Goal: Transaction & Acquisition: Purchase product/service

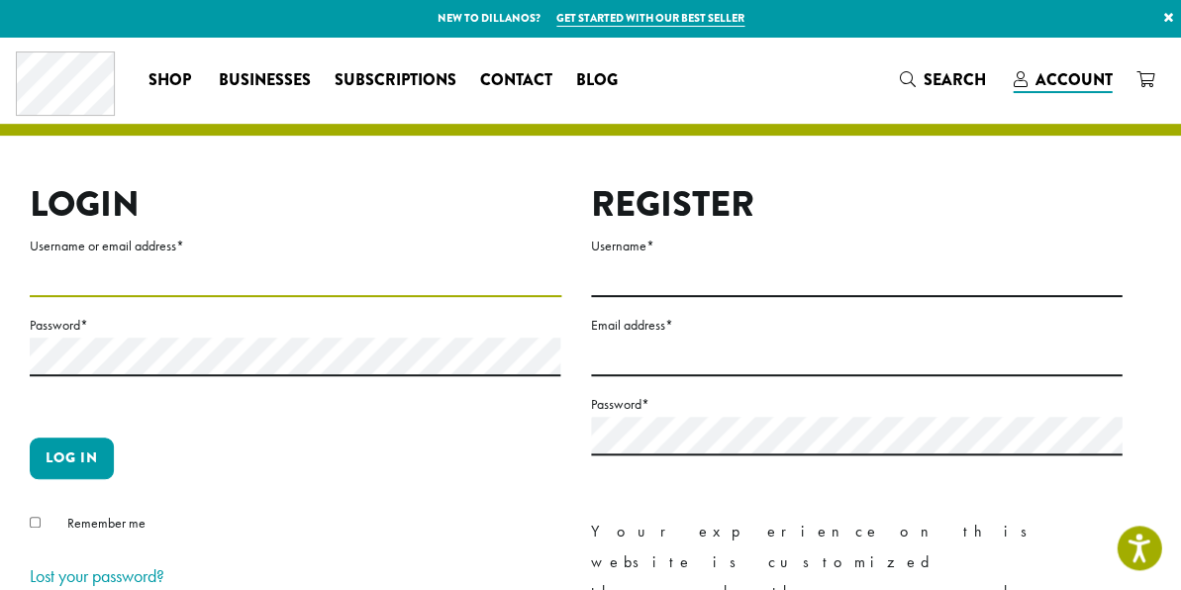
type input "**********"
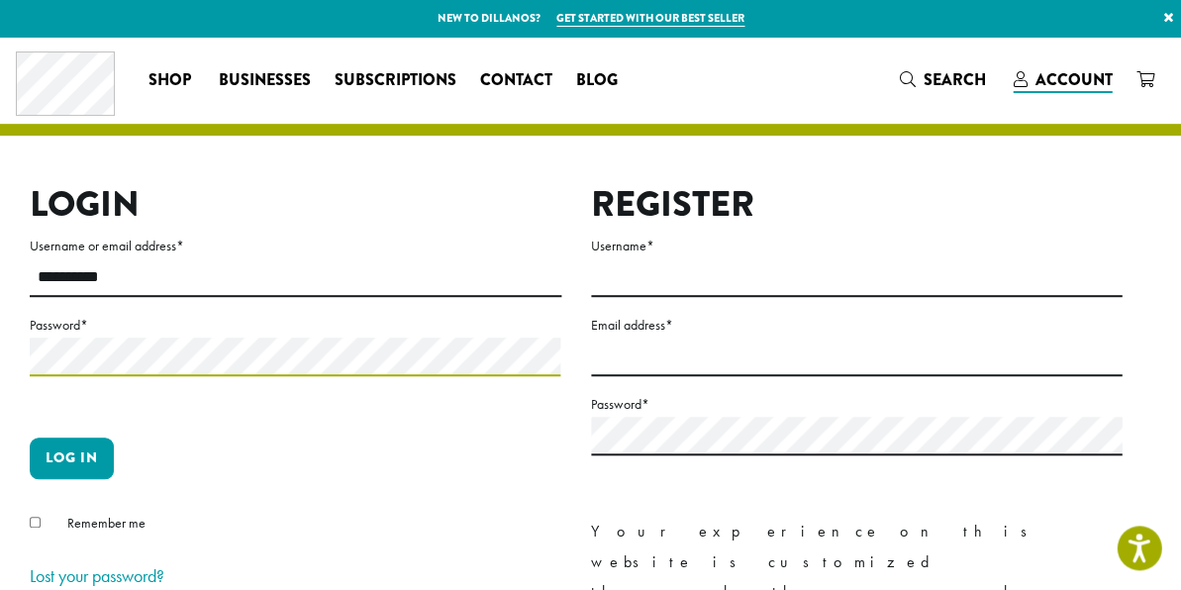
click at [71, 457] on button "Log in" at bounding box center [72, 459] width 84 height 42
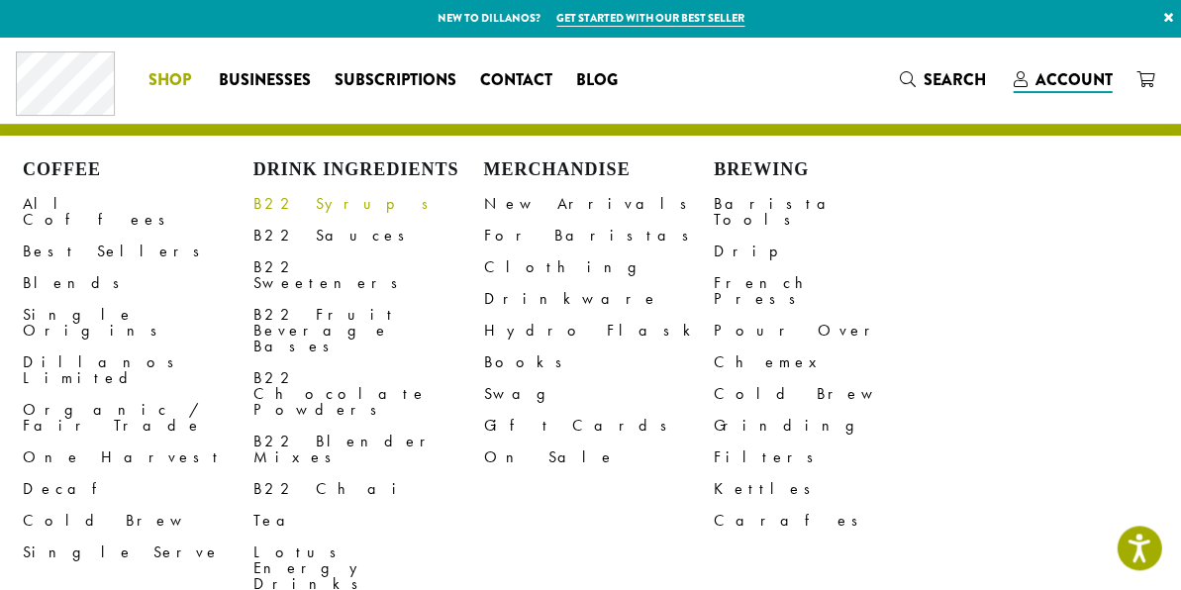
click at [314, 204] on link "B22 Syrups" at bounding box center [368, 204] width 231 height 32
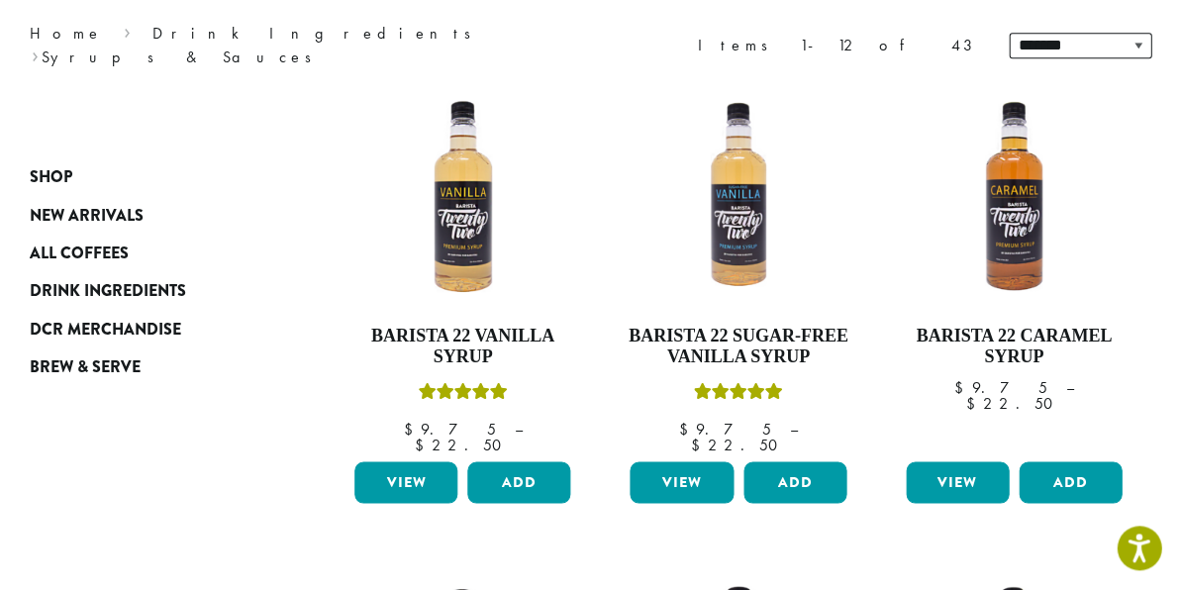
scroll to position [261, 0]
click at [1081, 468] on button "Add" at bounding box center [1070, 482] width 103 height 42
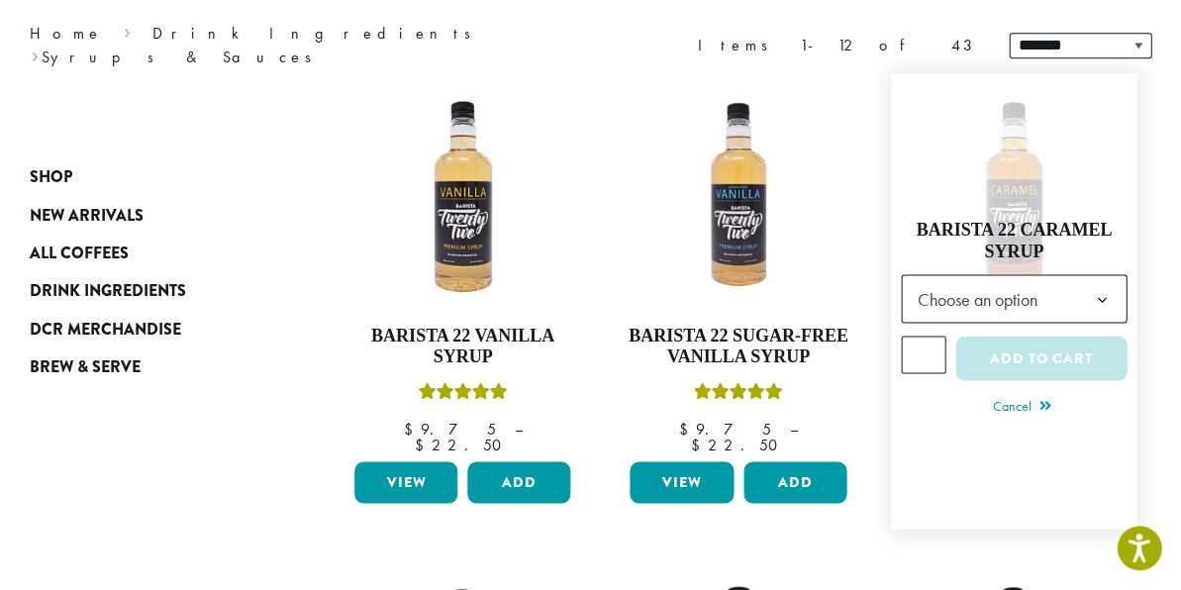
click at [1019, 293] on span "Choose an option" at bounding box center [984, 298] width 148 height 39
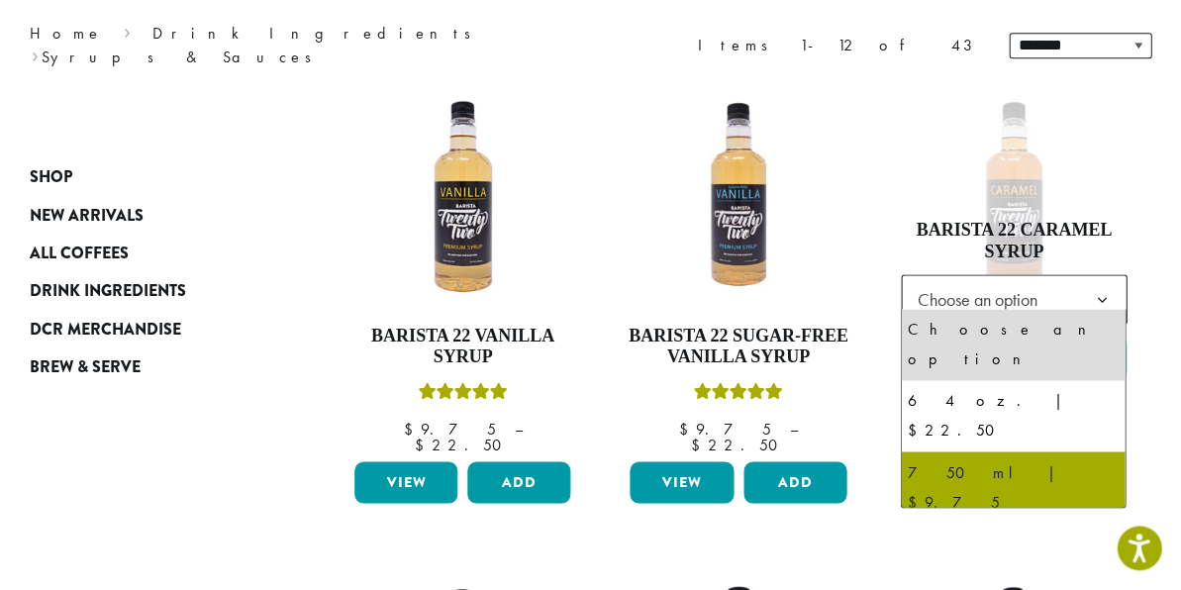
select select "******"
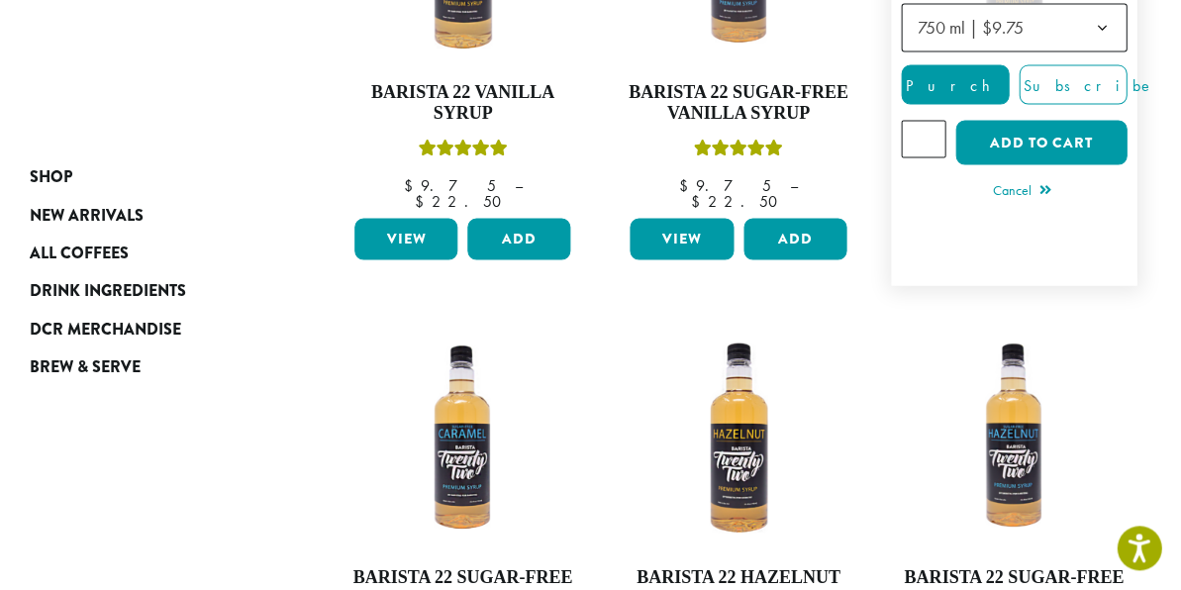
scroll to position [401, 0]
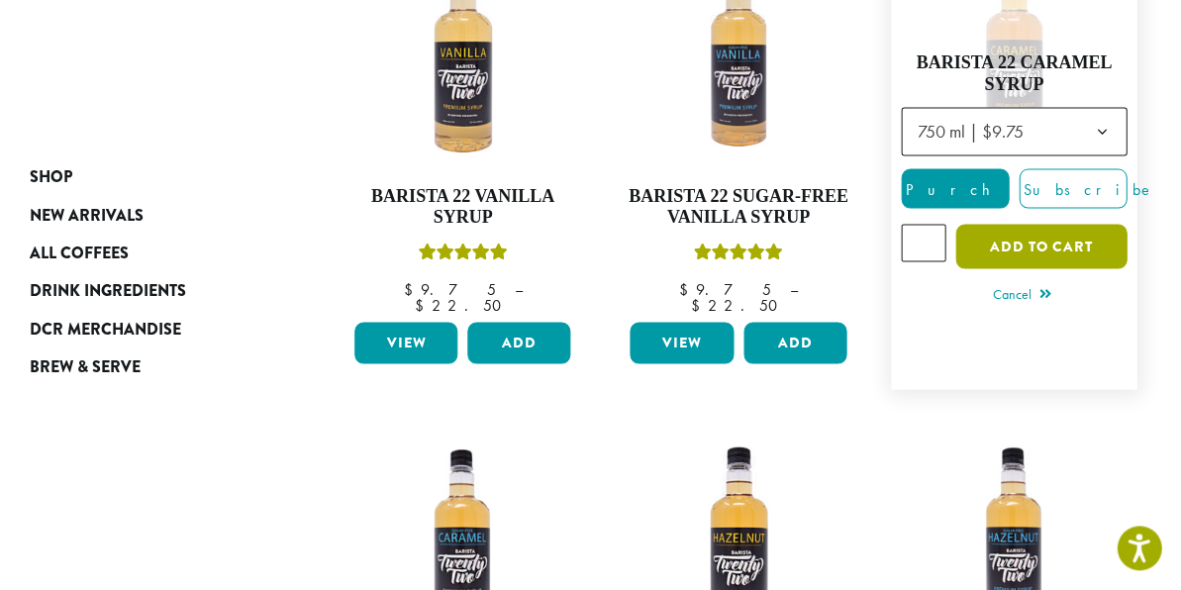
click at [1025, 224] on button "Add to cart" at bounding box center [1040, 246] width 171 height 45
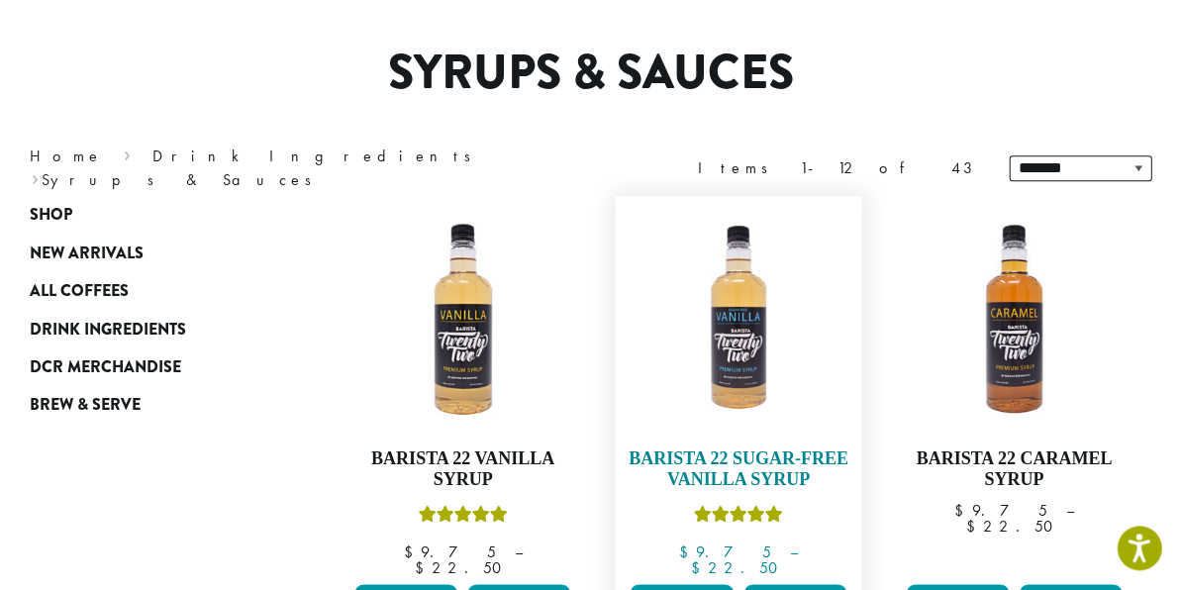
scroll to position [244, 0]
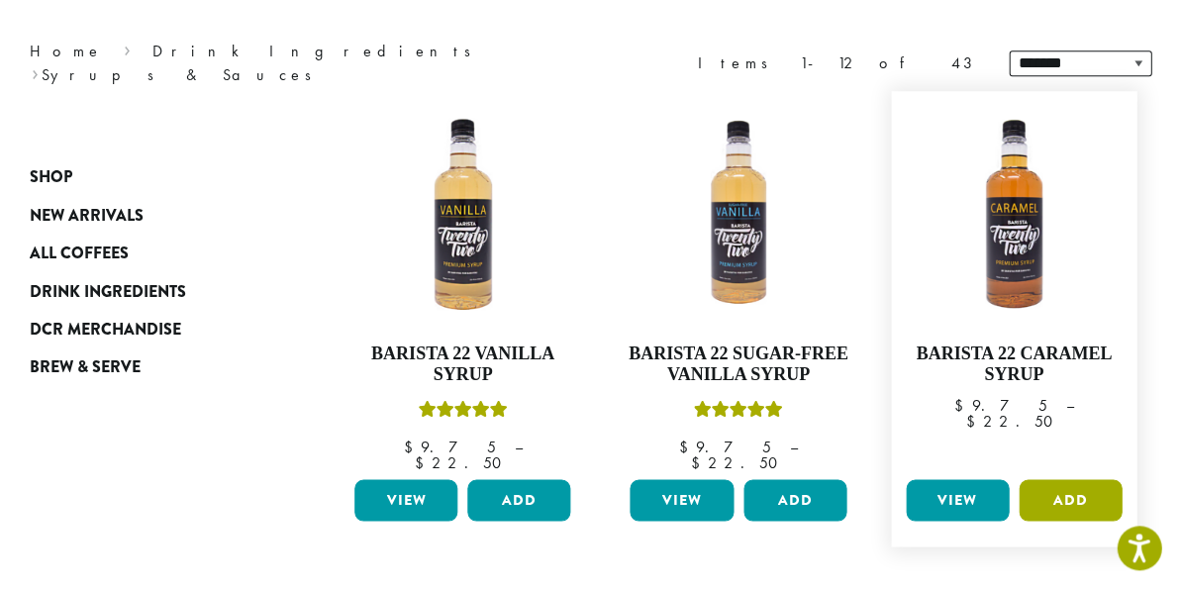
click at [1114, 483] on button "Add" at bounding box center [1070, 500] width 103 height 42
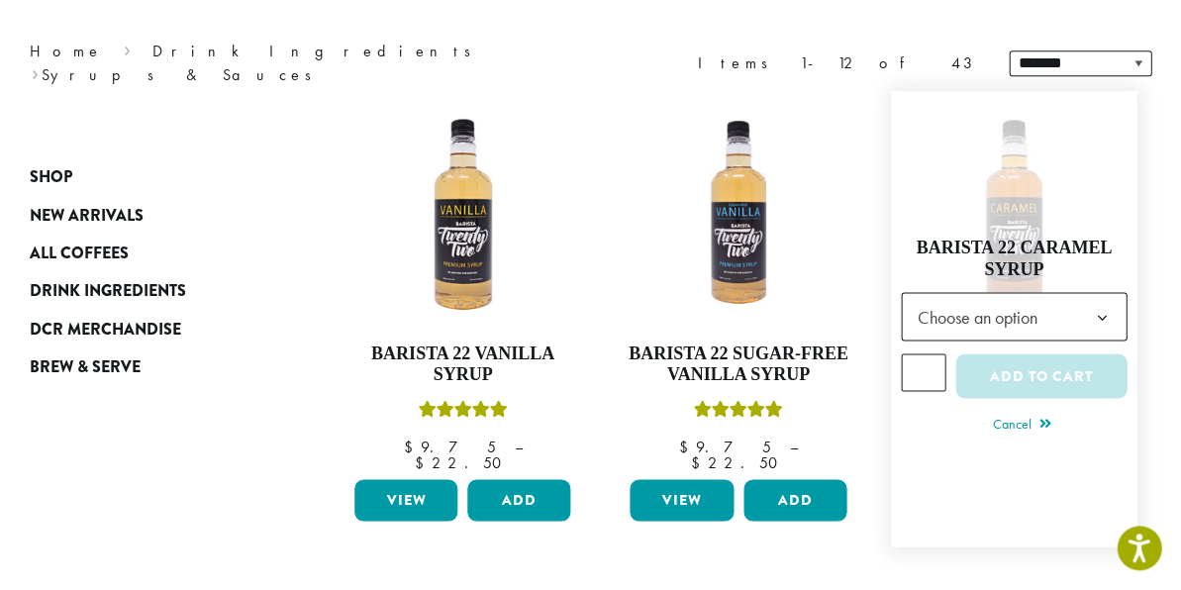
click at [969, 312] on span "Choose an option" at bounding box center [984, 316] width 148 height 39
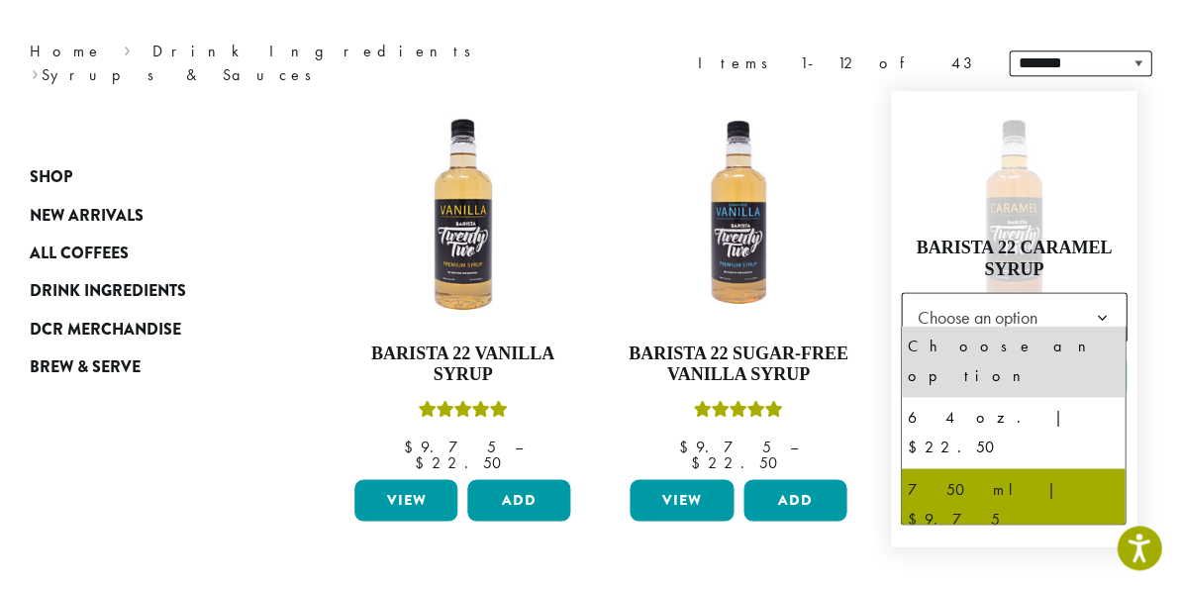
select select "******"
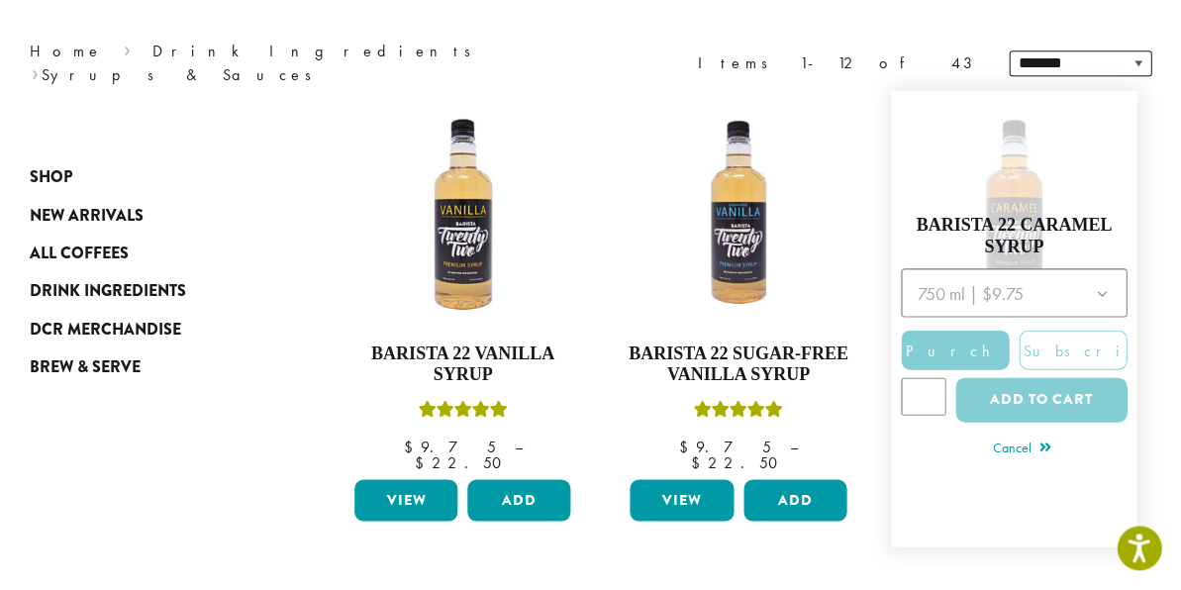
click at [1010, 370] on div at bounding box center [1014, 351] width 226 height 166
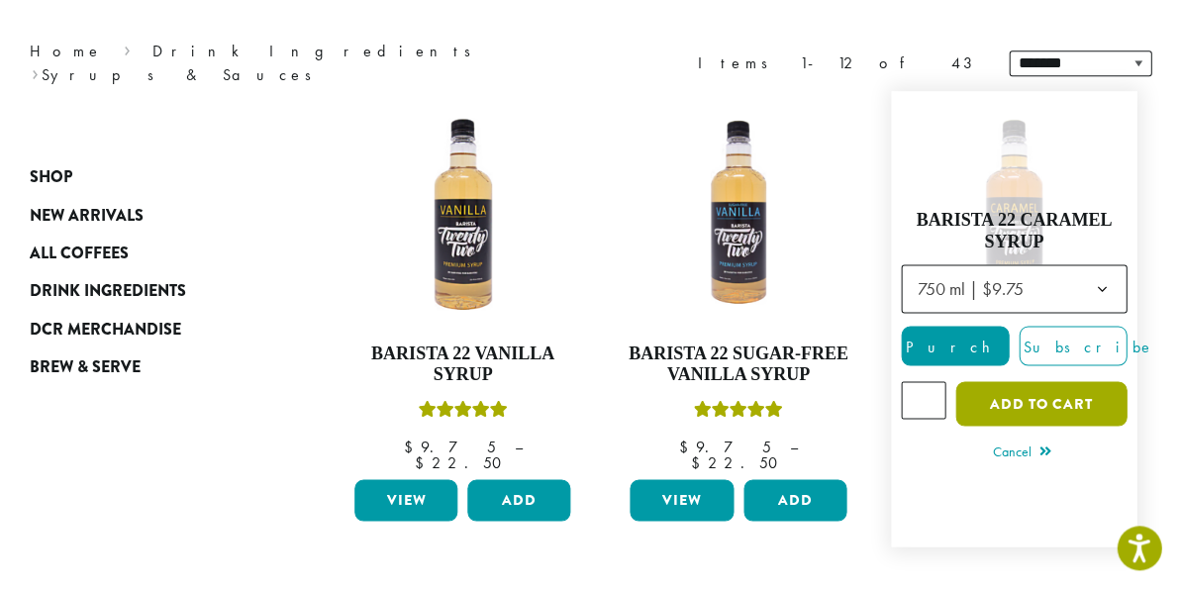
click at [1008, 394] on button "Add to cart" at bounding box center [1040, 403] width 171 height 45
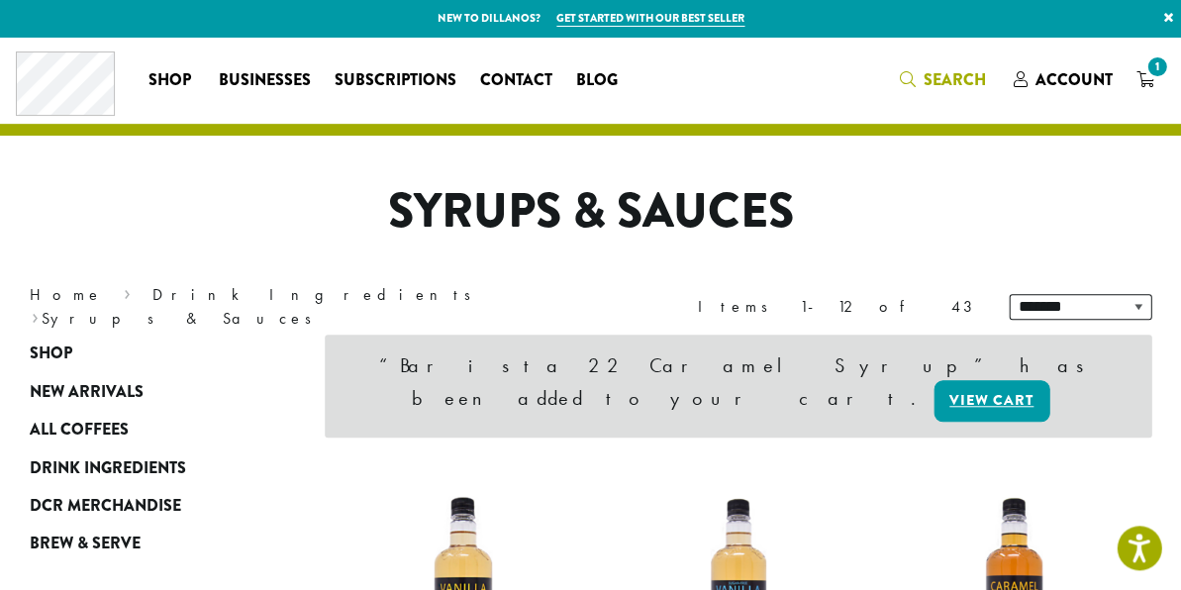
click at [911, 79] on icon "Search" at bounding box center [907, 79] width 16 height 16
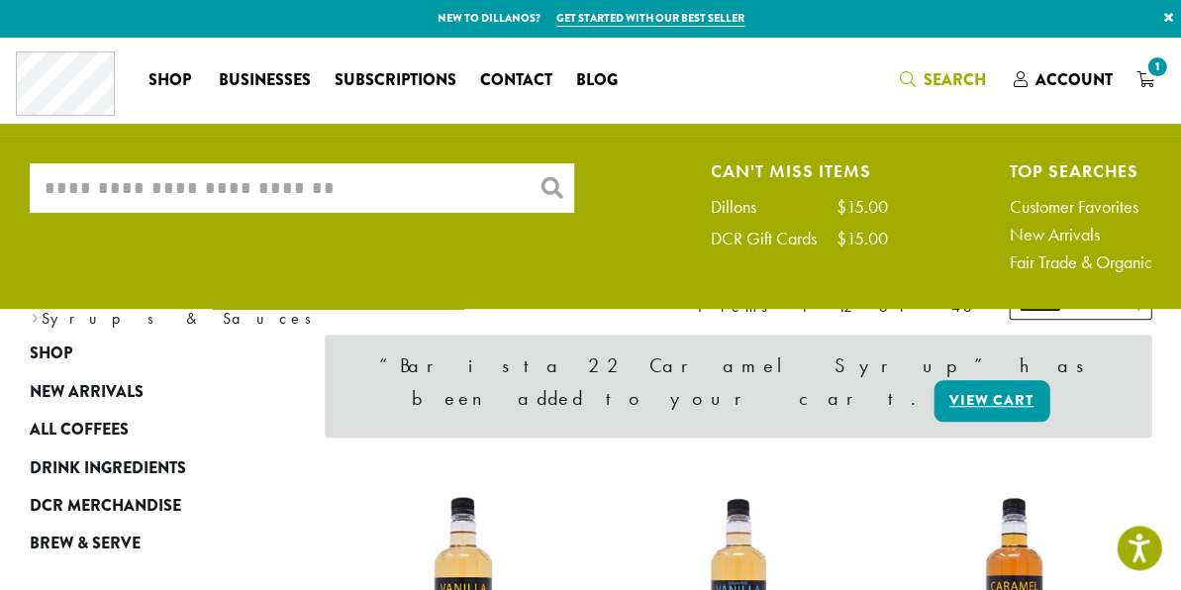
click at [155, 212] on input "What are you searching for?" at bounding box center [302, 188] width 545 height 50
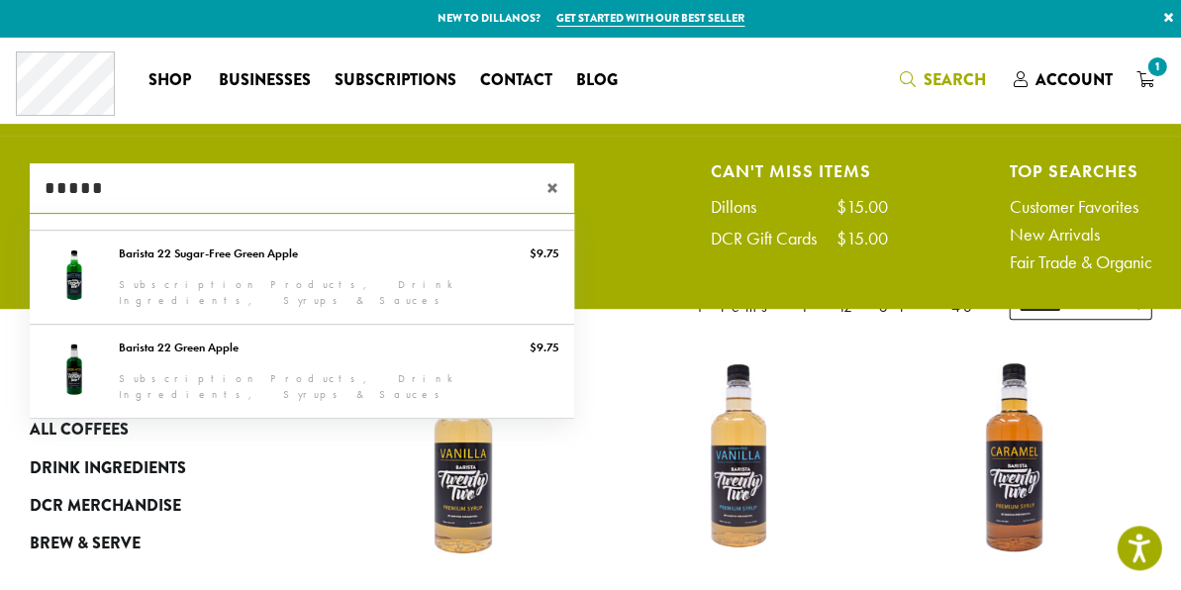
drag, startPoint x: 139, startPoint y: 202, endPoint x: 50, endPoint y: 199, distance: 88.2
click at [50, 199] on input "*****" at bounding box center [302, 188] width 545 height 50
type input "*"
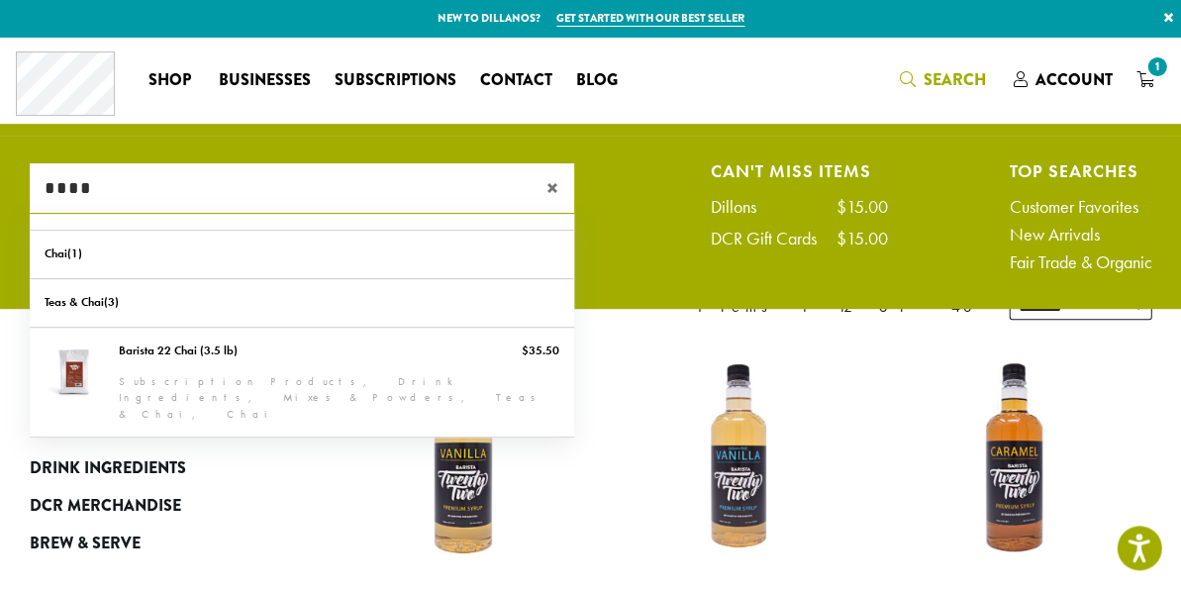
drag, startPoint x: 105, startPoint y: 203, endPoint x: 18, endPoint y: 194, distance: 87.6
click at [18, 194] on div "What are you searching for? **** × Can't Miss Items Dillons $15.00 DCR Gift Car…" at bounding box center [591, 222] width 1152 height 118
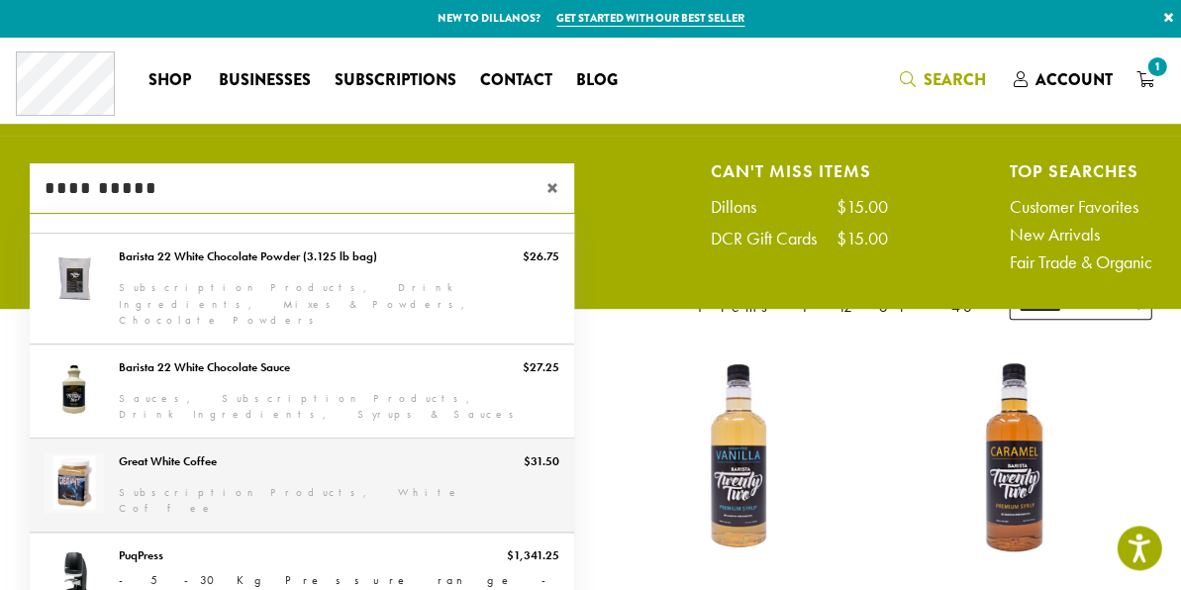
scroll to position [89, 0]
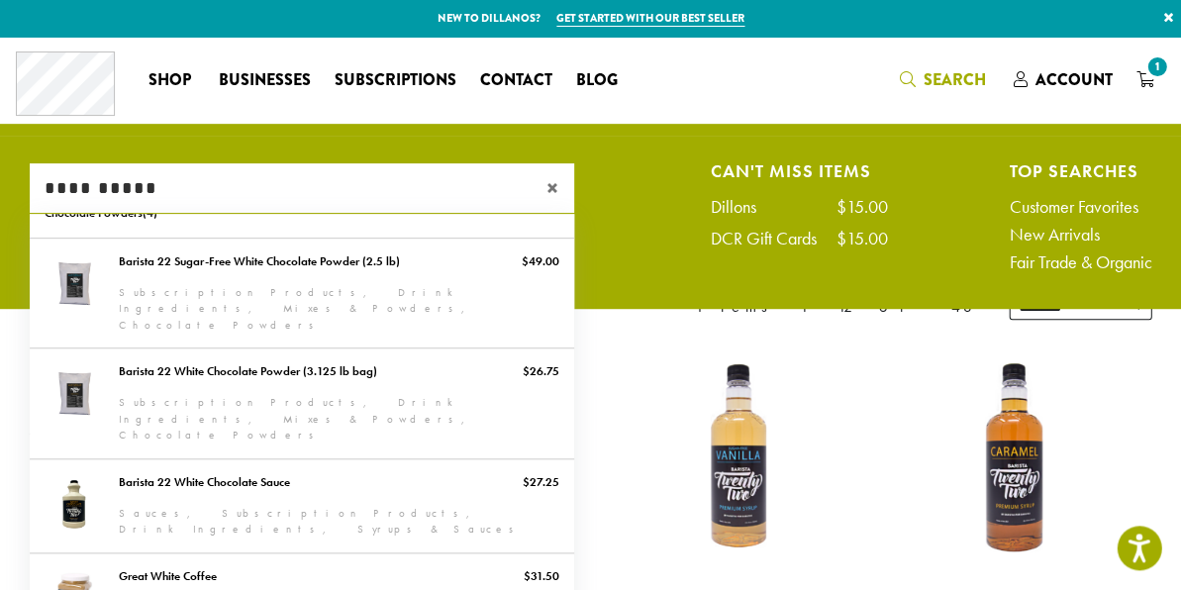
drag, startPoint x: 177, startPoint y: 193, endPoint x: 0, endPoint y: 185, distance: 177.4
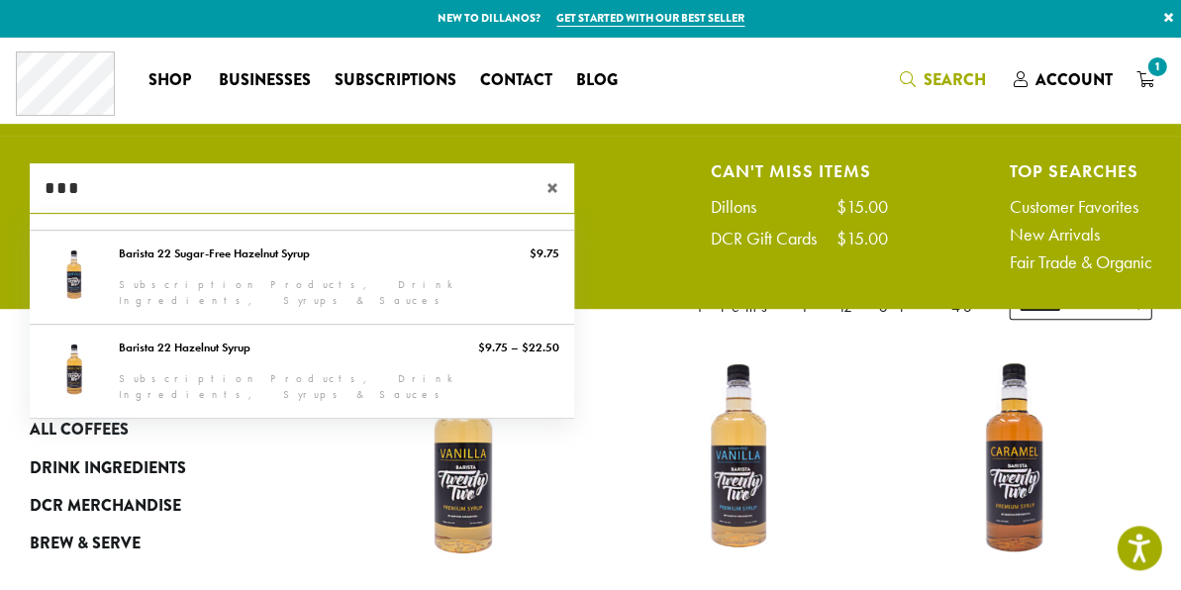
scroll to position [0, 0]
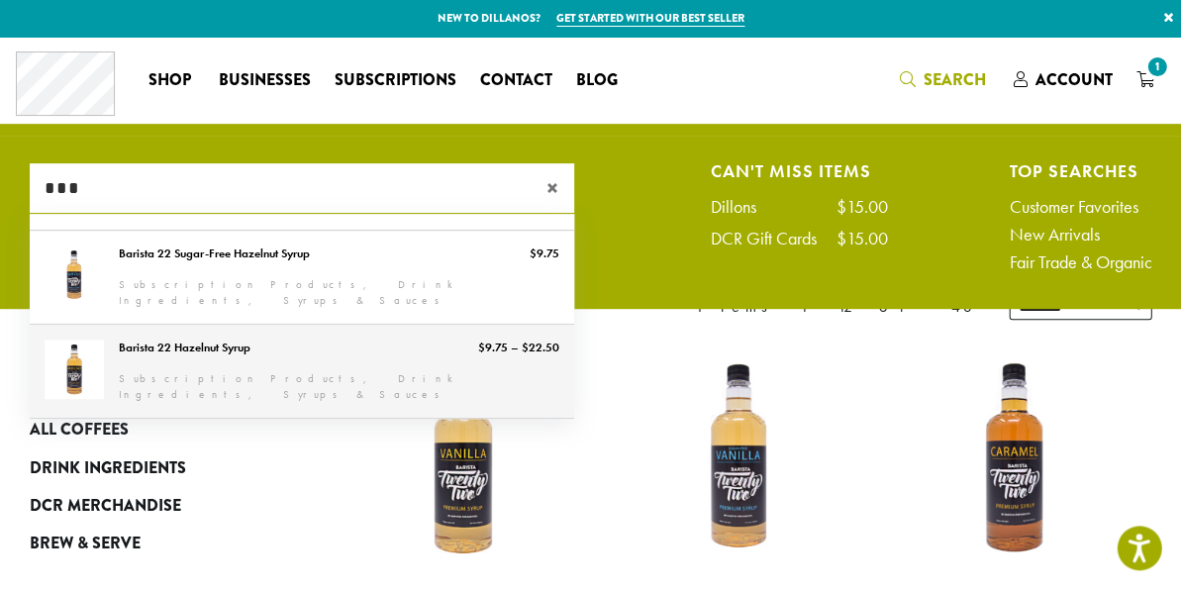
type input "***"
click at [266, 362] on link "Barista 22 Hazelnut Syrup" at bounding box center [302, 371] width 545 height 93
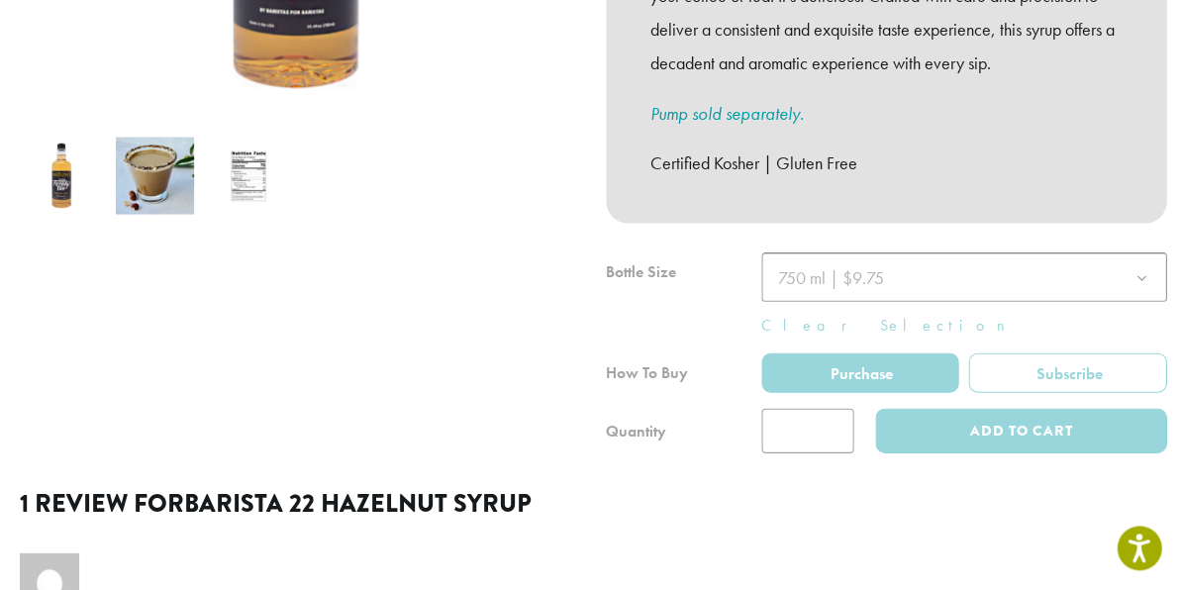
scroll to position [659, 0]
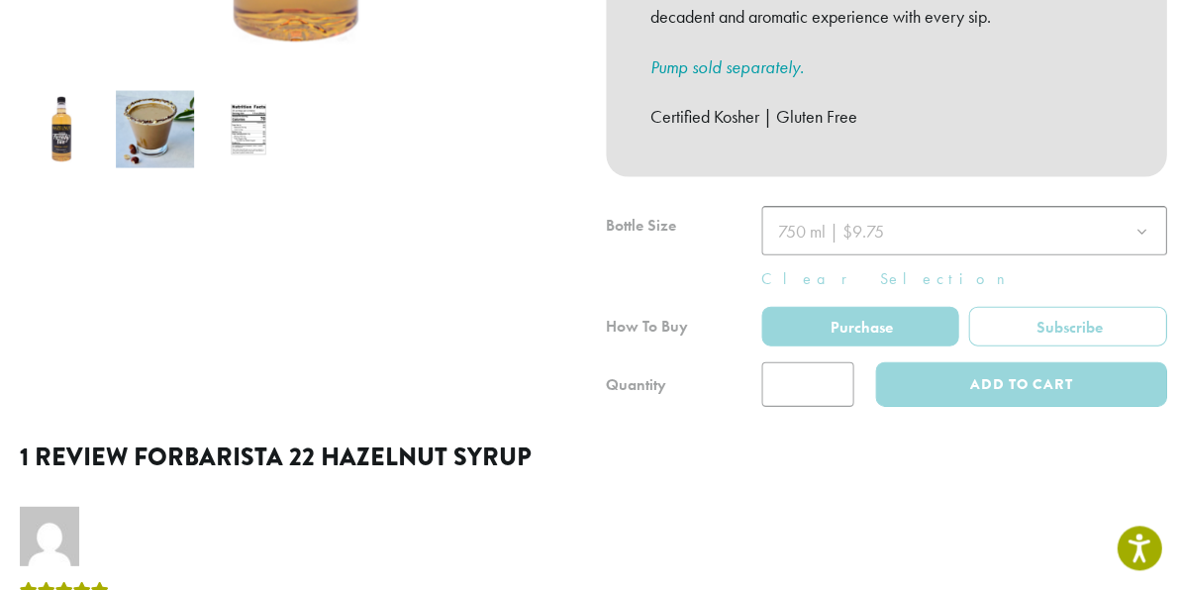
click at [891, 141] on div "By Baristas For Baristas B22 Hazelnut Syrup boasts a rich and nutty flavor that…" at bounding box center [886, -1] width 561 height 355
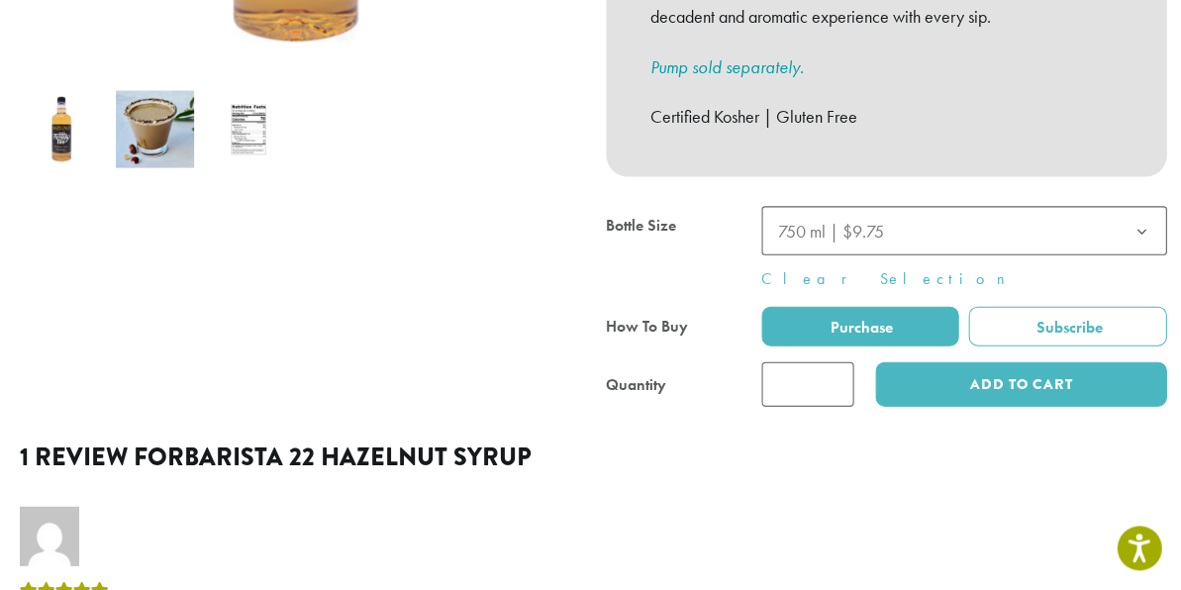
click at [877, 206] on div at bounding box center [886, 306] width 561 height 200
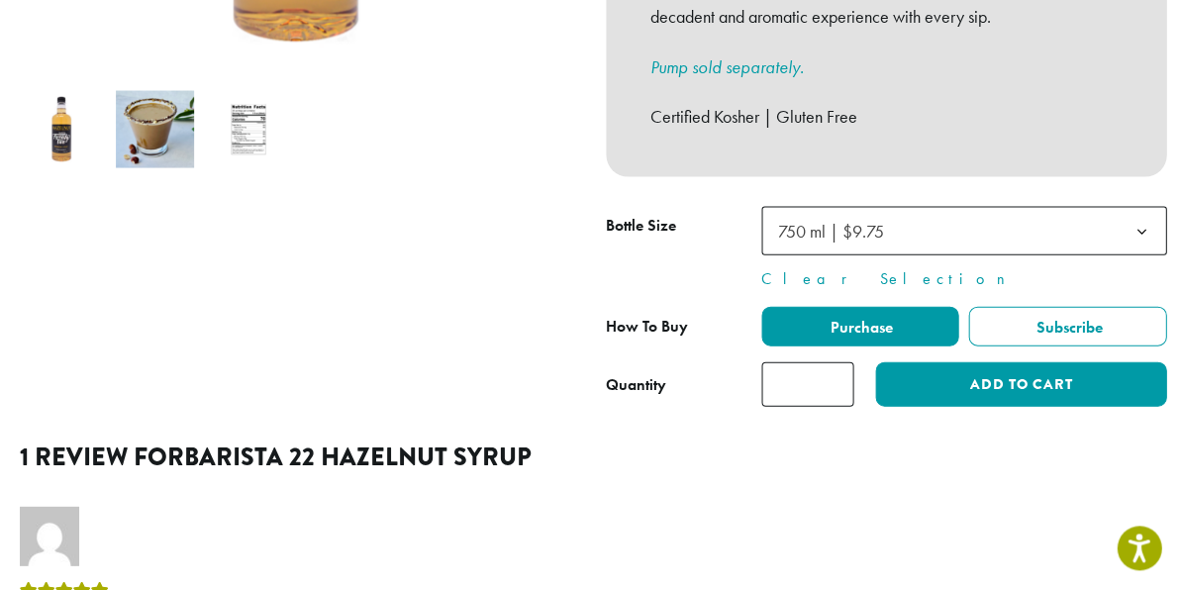
click at [866, 219] on span "750 ml | $9.75" at bounding box center [831, 230] width 106 height 23
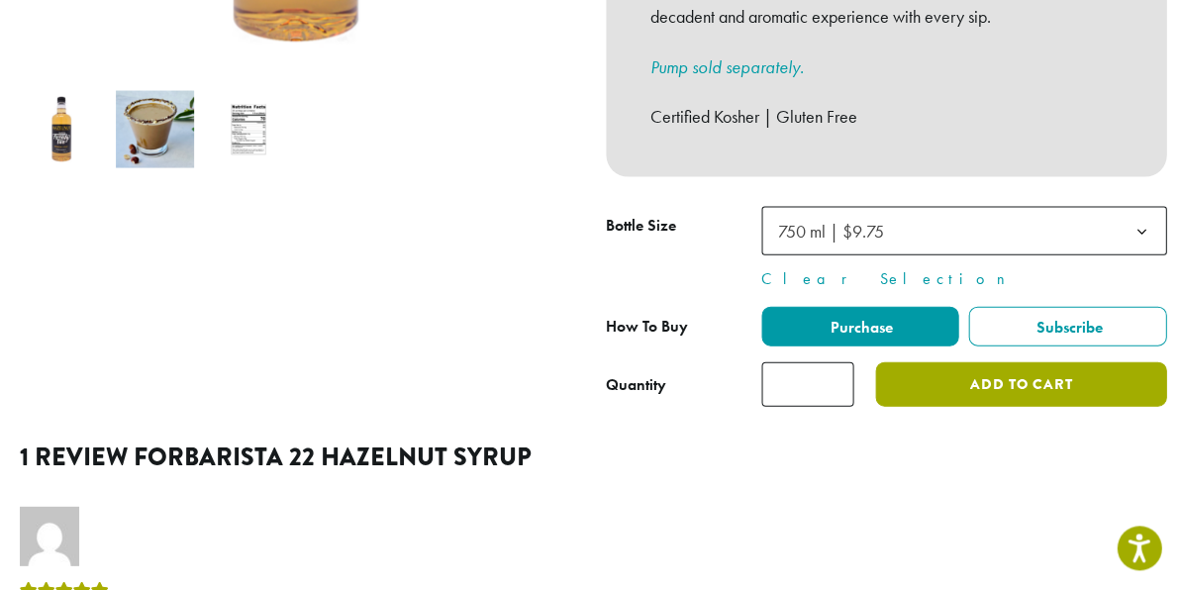
click at [950, 361] on button "Add to cart" at bounding box center [1020, 383] width 291 height 45
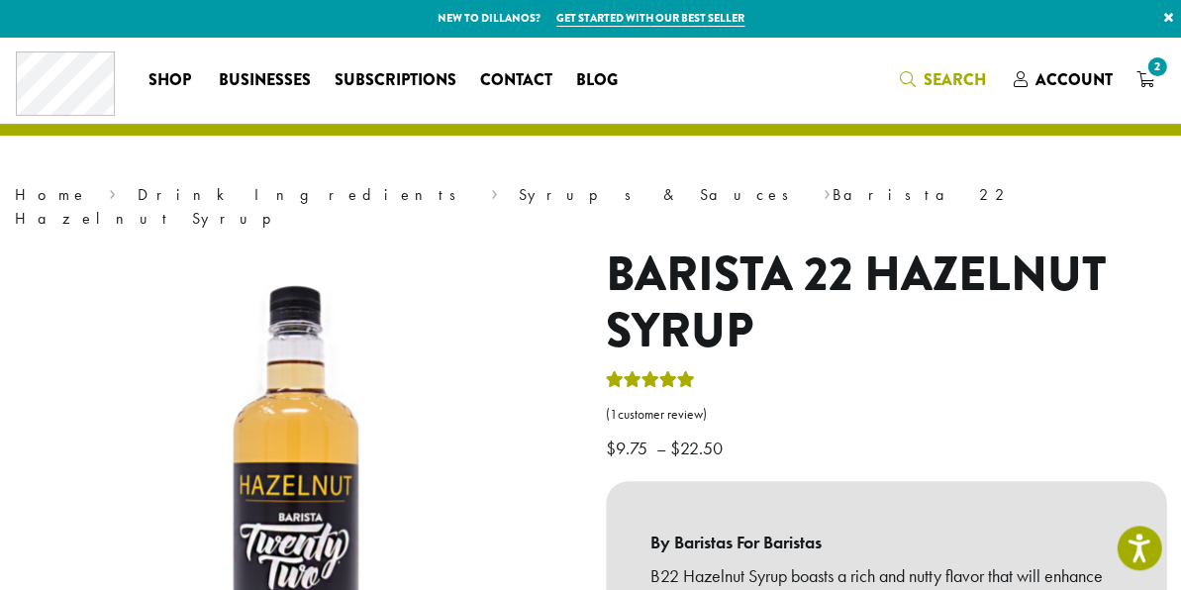
click at [905, 70] on span "Search" at bounding box center [942, 80] width 86 height 25
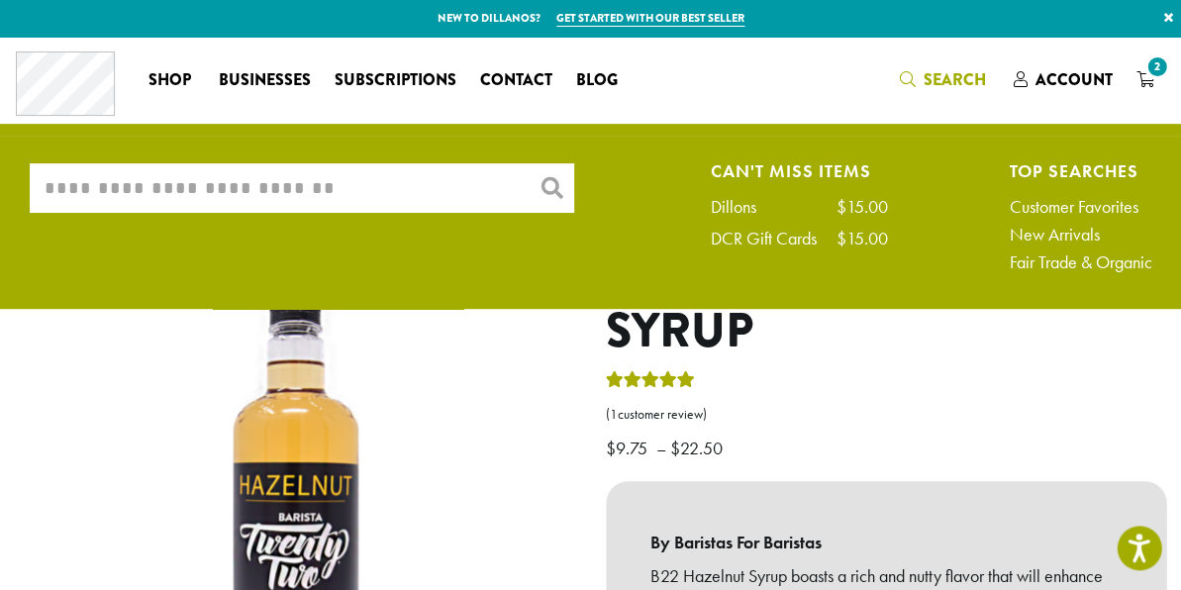
click at [316, 195] on input "What are you searching for?" at bounding box center [302, 188] width 545 height 50
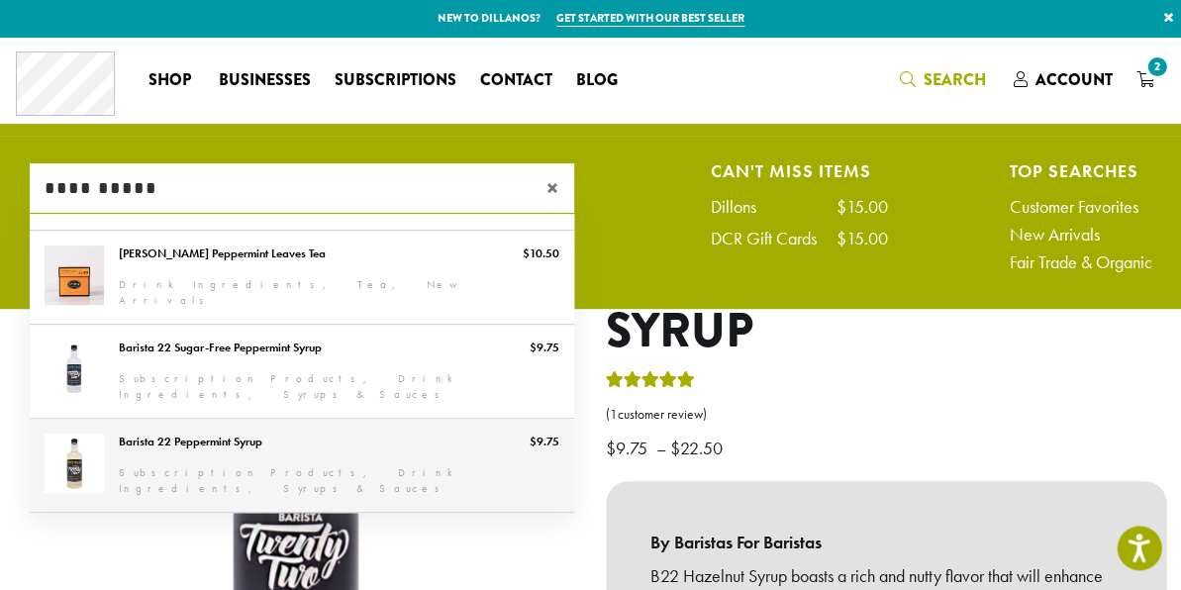
type input "**********"
click at [281, 431] on link "Barista 22 Peppermint Syrup" at bounding box center [302, 465] width 545 height 93
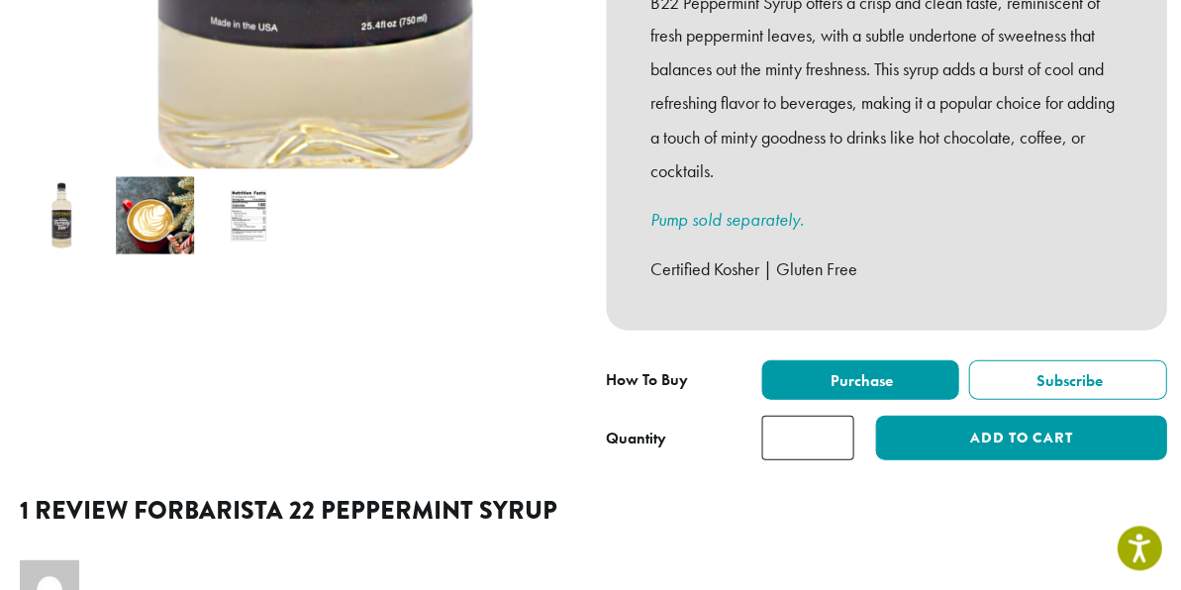
scroll to position [614, 0]
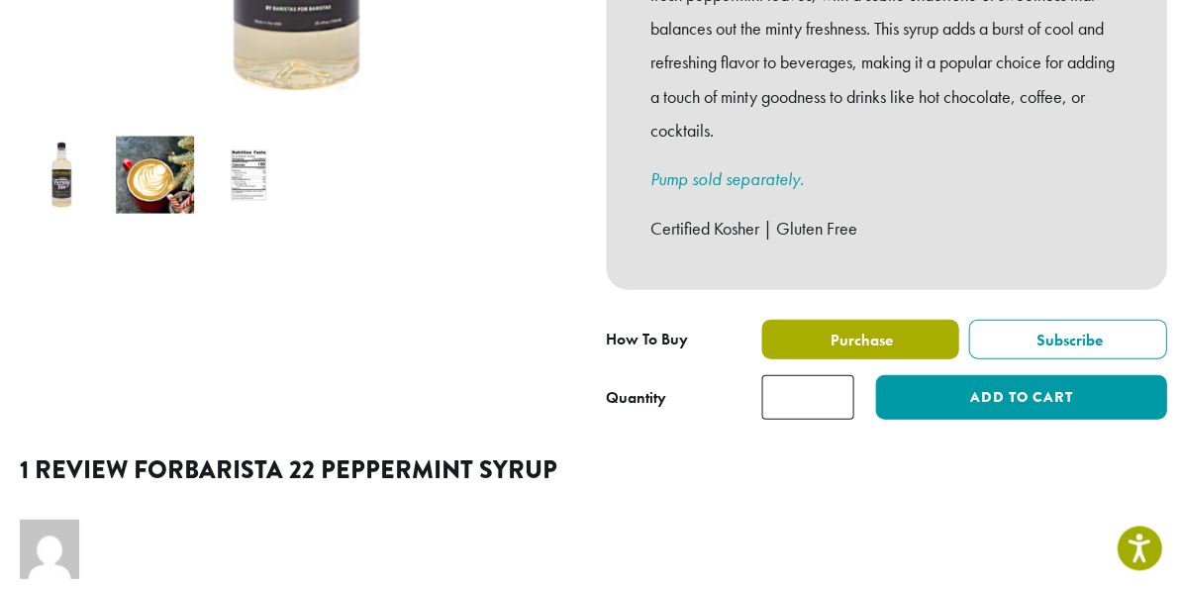
click at [805, 319] on label "Purchase" at bounding box center [860, 339] width 198 height 40
click at [821, 319] on label "Purchase" at bounding box center [860, 339] width 198 height 40
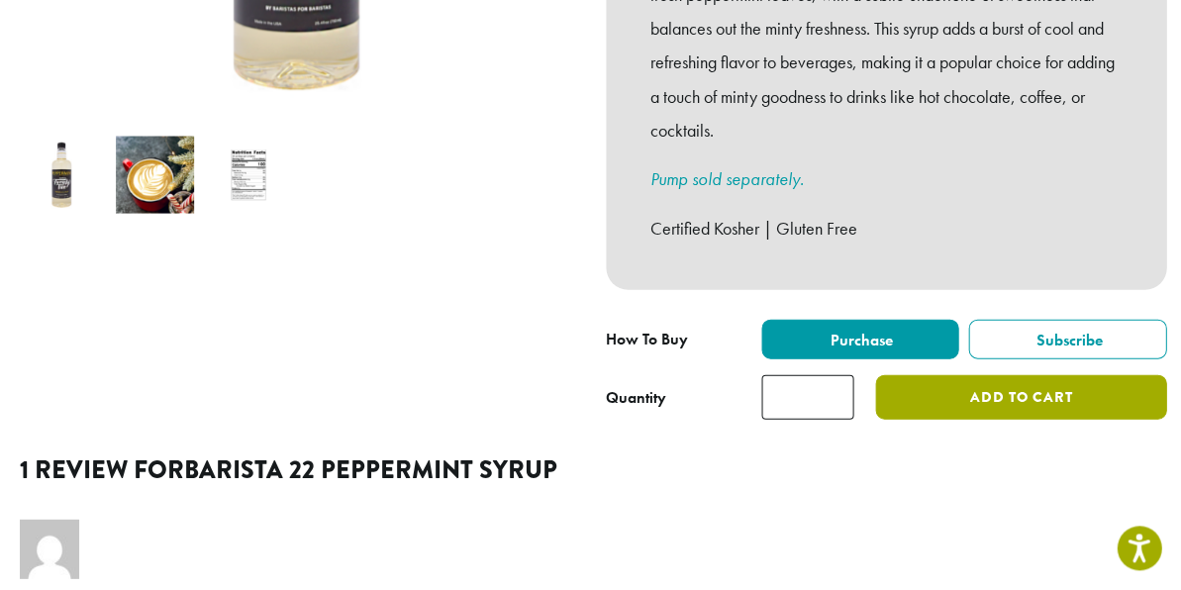
click at [944, 374] on button "Add to cart" at bounding box center [1020, 396] width 291 height 45
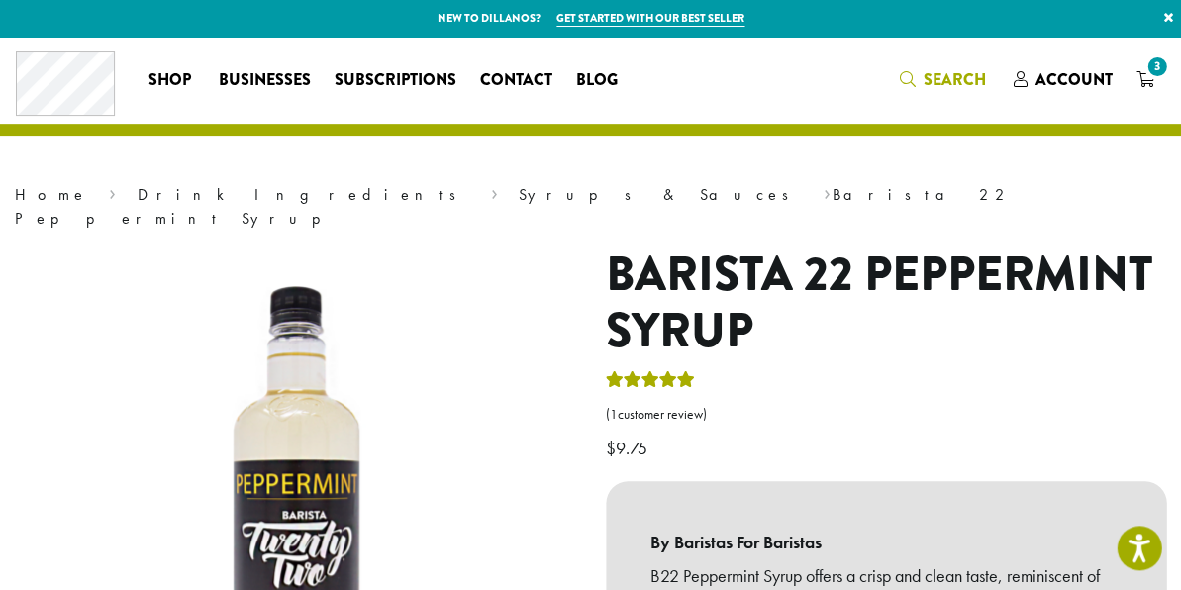
click at [916, 69] on span "Search" at bounding box center [942, 80] width 86 height 25
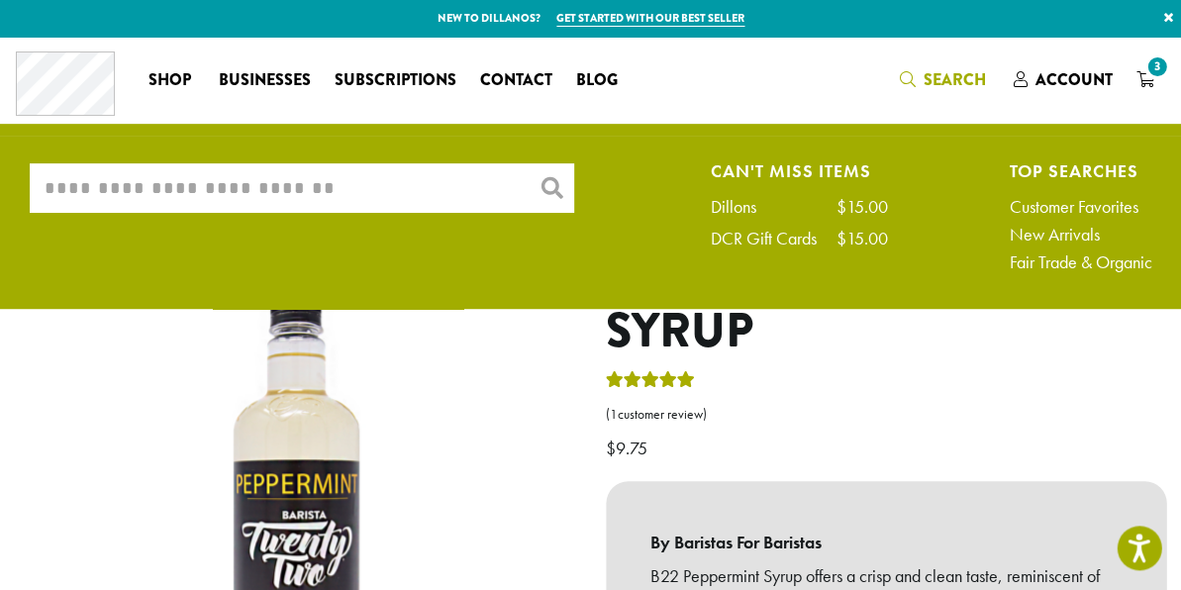
click at [287, 171] on input "What are you searching for?" at bounding box center [302, 188] width 545 height 50
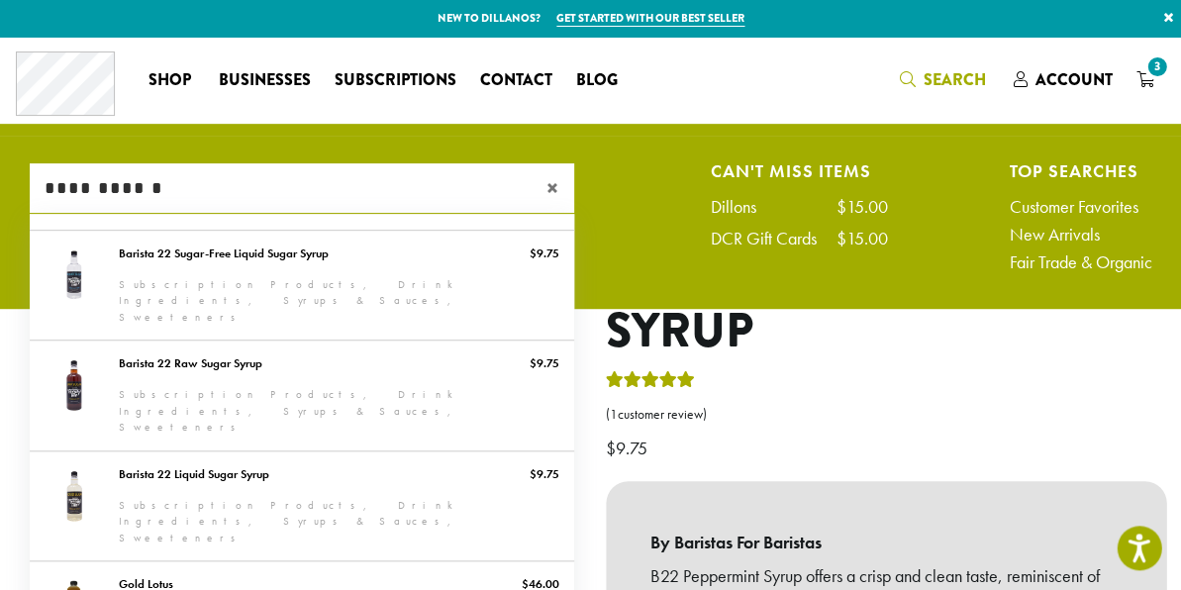
type input "**********"
click at [845, 368] on p "$ 9.75" at bounding box center [886, 416] width 561 height 97
